Goal: Task Accomplishment & Management: Use online tool/utility

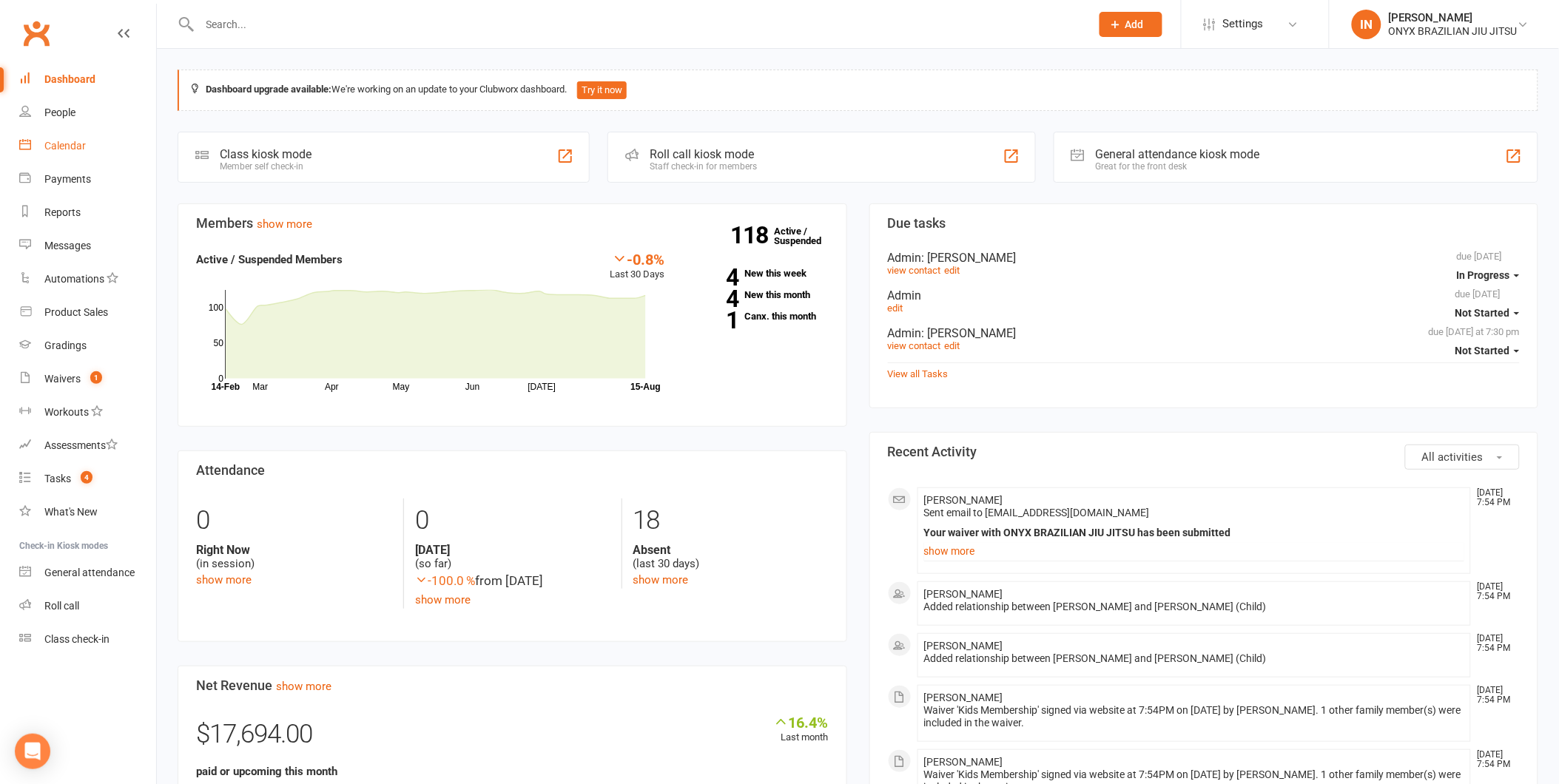
click at [74, 145] on div "Calendar" at bounding box center [65, 146] width 41 height 12
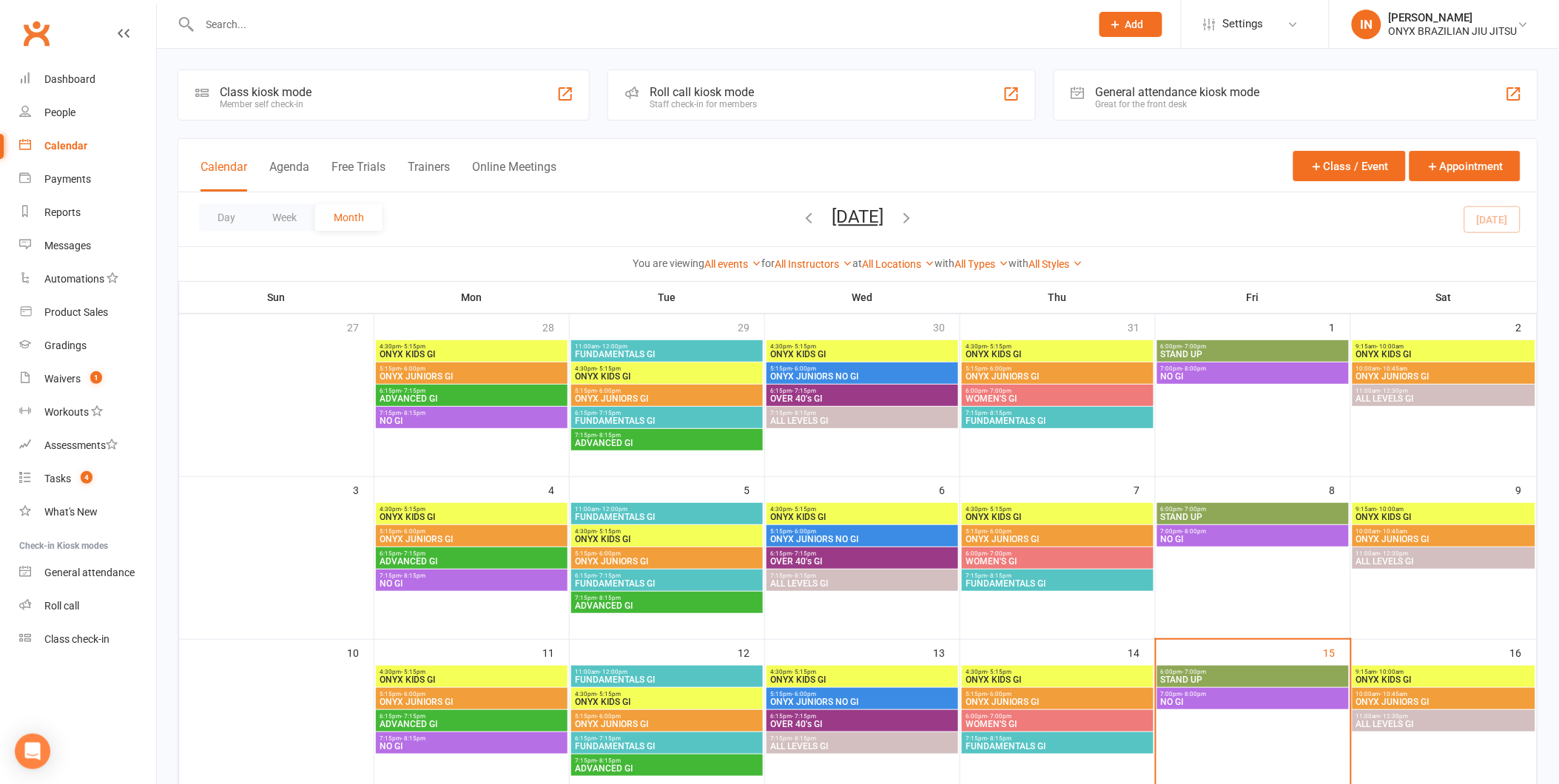
click at [681, 85] on div "Roll call kiosk mode" at bounding box center [703, 92] width 107 height 14
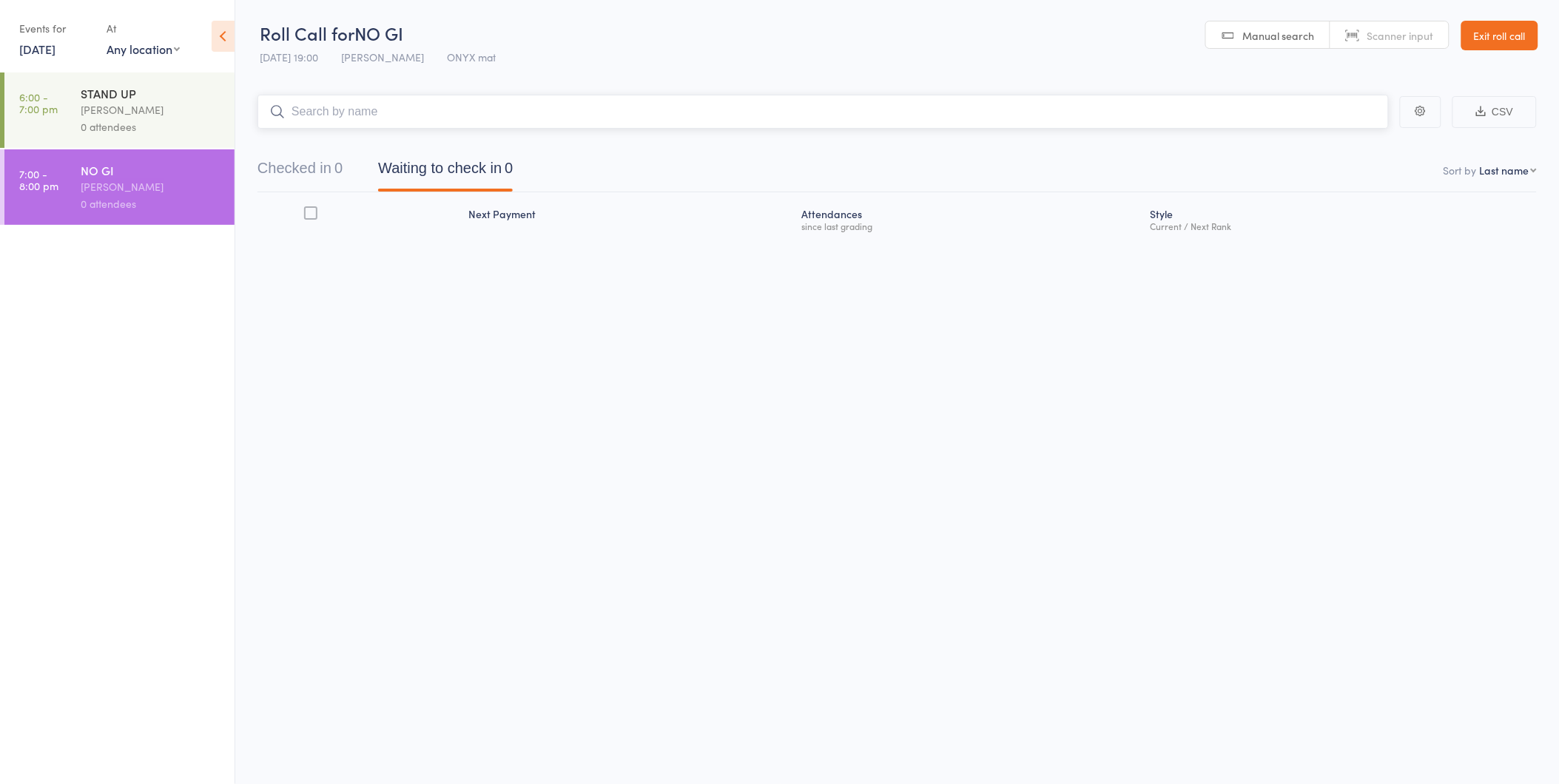
click at [392, 104] on input "search" at bounding box center [823, 112] width 1131 height 34
type input "bellr"
click at [350, 140] on div "Belle Lui Drop in" at bounding box center [823, 143] width 1130 height 34
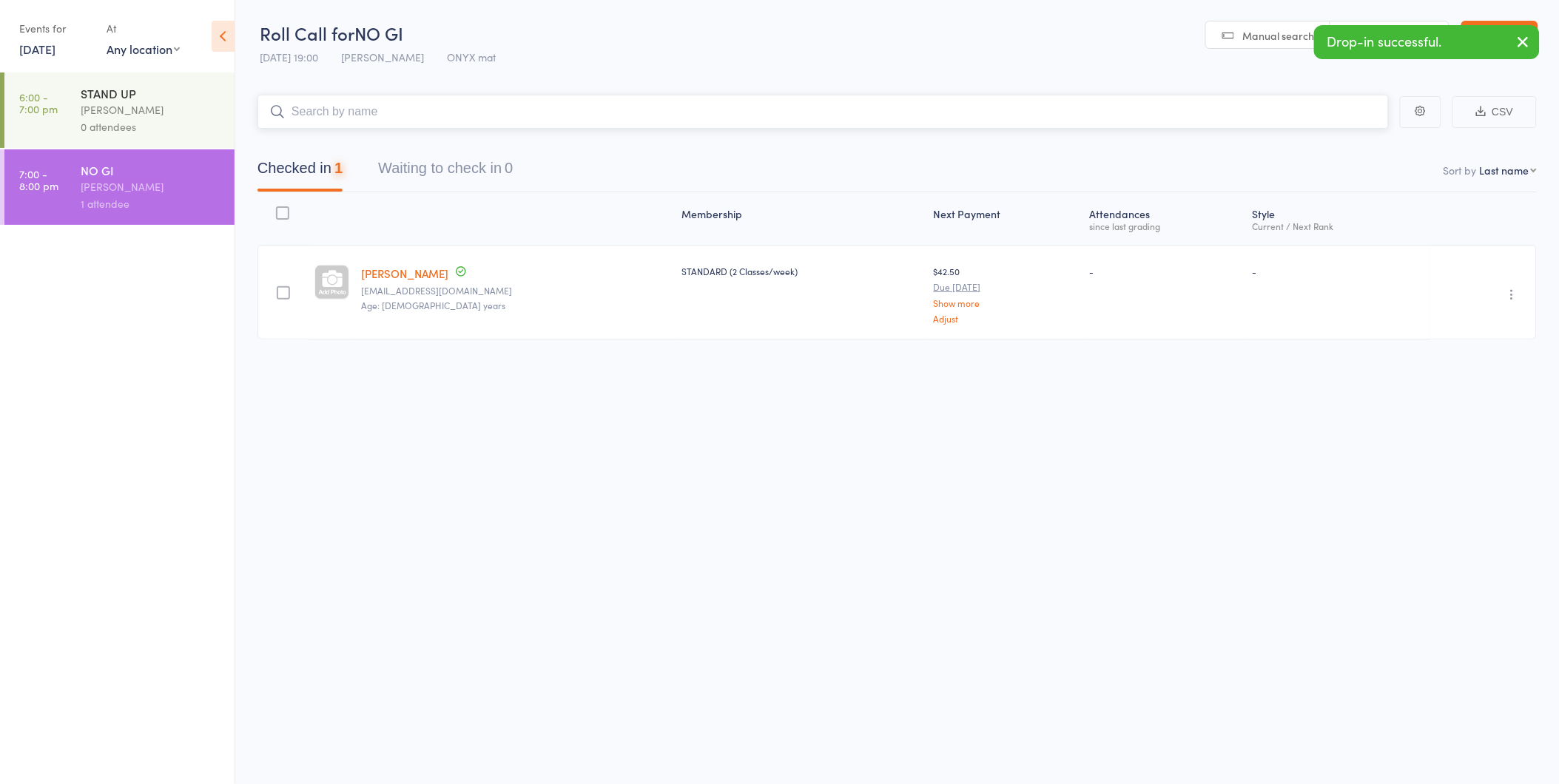
click at [324, 117] on input "search" at bounding box center [823, 112] width 1131 height 34
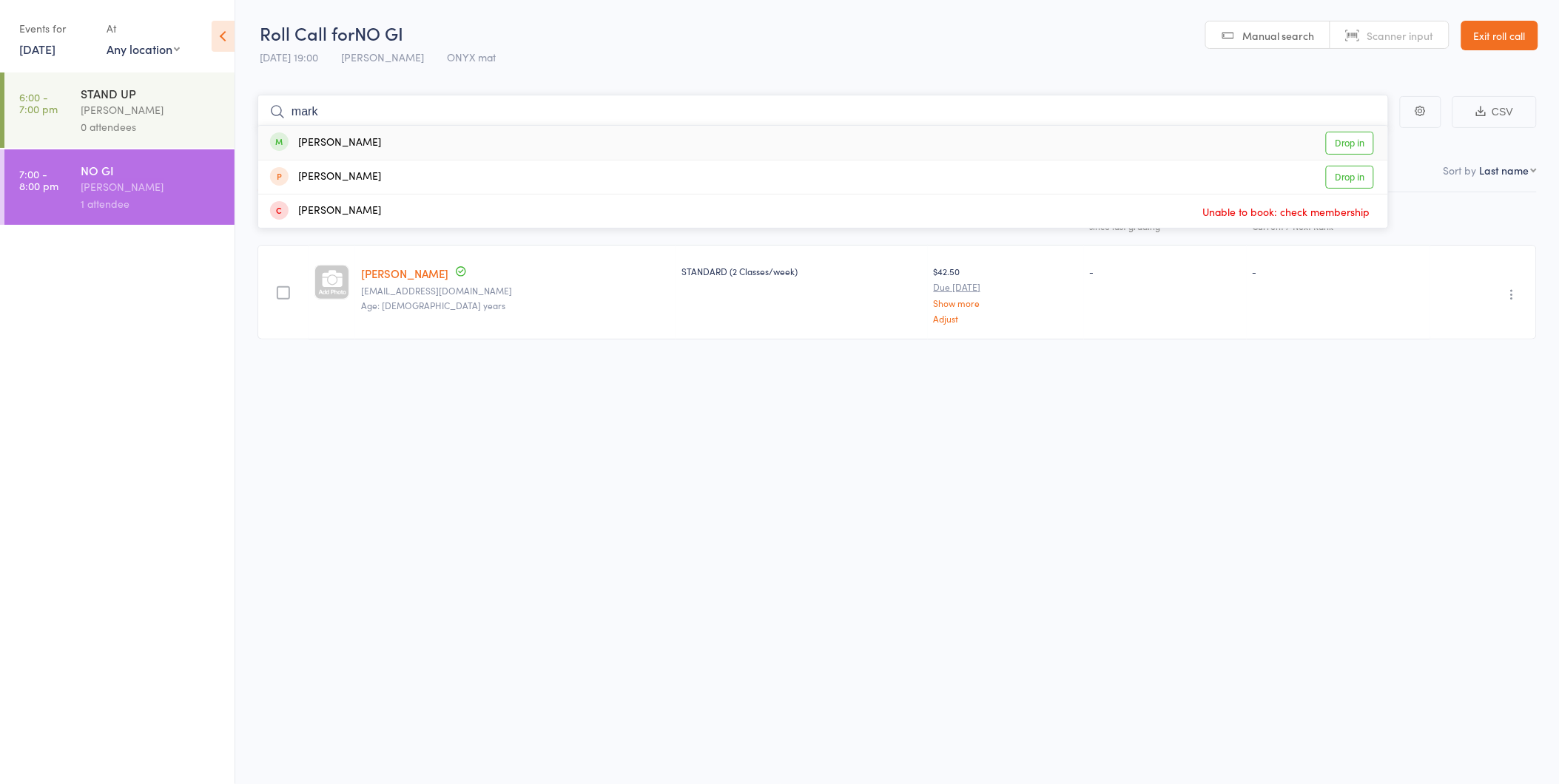
type input "mark"
click at [319, 144] on div "Mark Brophy" at bounding box center [326, 143] width 111 height 17
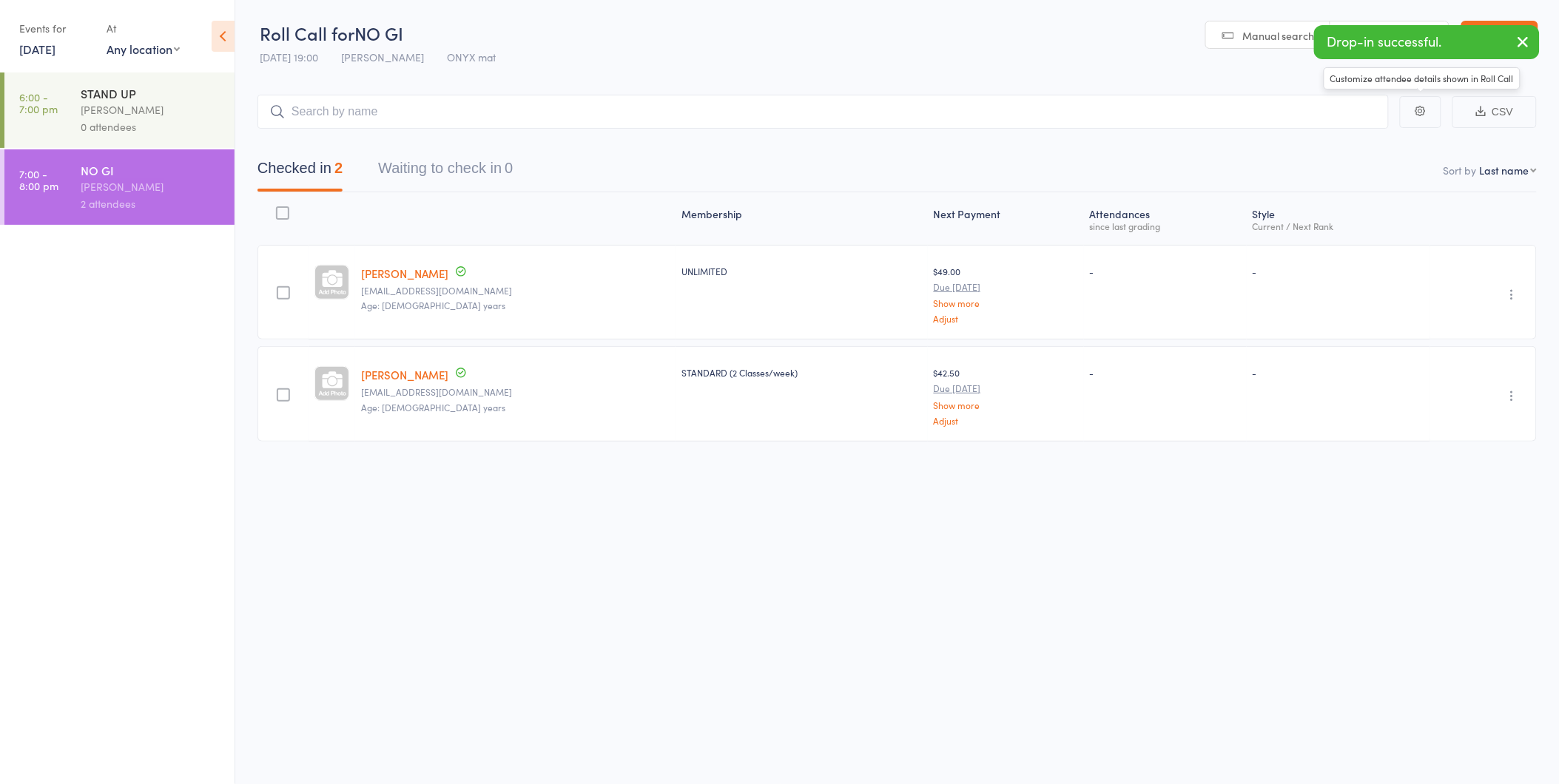
click at [1428, 37] on div "Drop-in successful." at bounding box center [1427, 42] width 226 height 34
click at [1483, 45] on div "Drop-in successful." at bounding box center [1427, 42] width 226 height 34
click at [1525, 42] on icon "button" at bounding box center [1523, 41] width 17 height 18
click at [1500, 26] on link "Exit roll call" at bounding box center [1500, 35] width 77 height 29
